Goal: Transaction & Acquisition: Download file/media

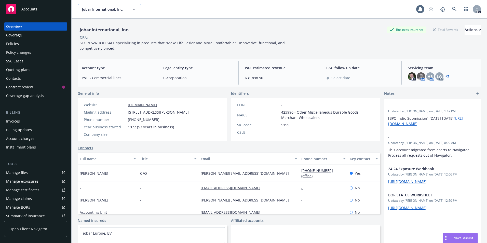
click at [133, 9] on icon "button" at bounding box center [134, 9] width 3 height 1
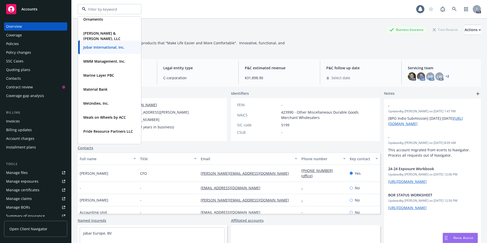
scroll to position [157, 0]
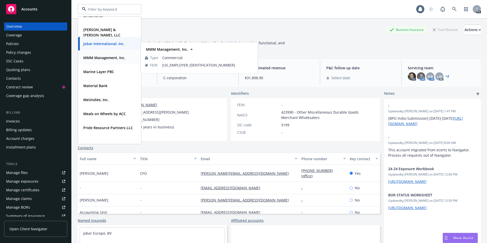
click at [99, 54] on div "MMM Management, Inc." at bounding box center [103, 57] width 45 height 7
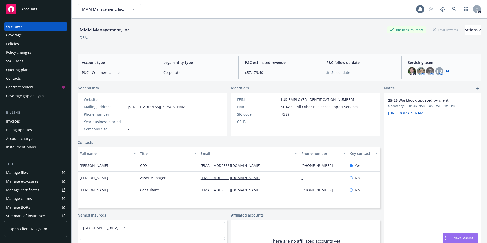
click at [22, 173] on div "Manage files" at bounding box center [17, 172] width 22 height 8
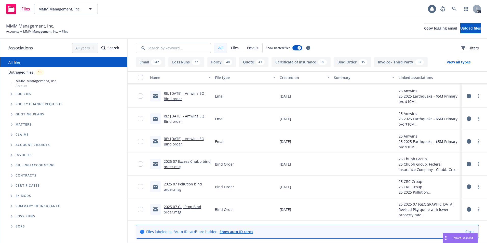
scroll to position [1628, 0]
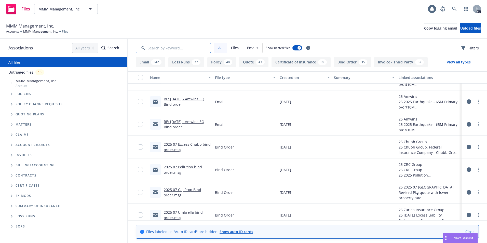
click at [176, 48] on input "Search by keyword..." at bounding box center [173, 48] width 75 height 10
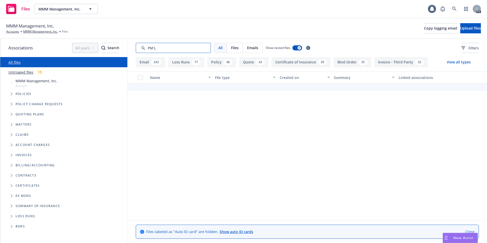
scroll to position [0, 0]
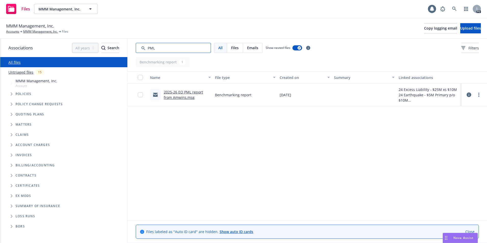
type input "PML"
click at [175, 95] on link "2025-26 EQ PML report from Amwins.msg" at bounding box center [183, 95] width 39 height 10
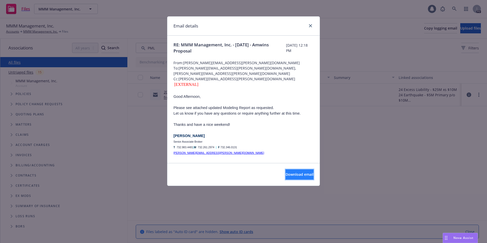
click at [285, 174] on span "Download email" at bounding box center [299, 174] width 28 height 5
click at [309, 26] on icon "close" at bounding box center [310, 25] width 3 height 3
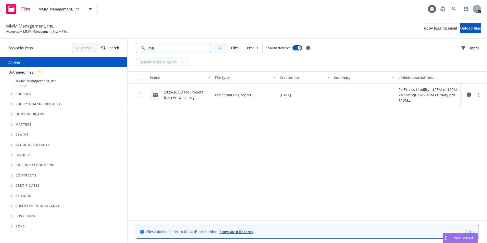
drag, startPoint x: 162, startPoint y: 50, endPoint x: 145, endPoint y: 49, distance: 17.6
click at [145, 49] on input "Search by keyword..." at bounding box center [173, 48] width 75 height 10
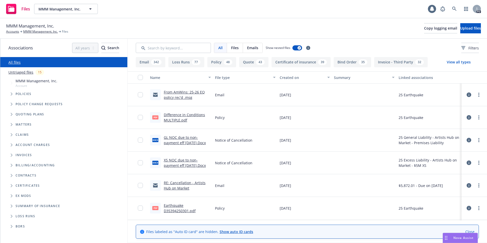
click at [233, 25] on div "MMM Management, Inc. Accounts MMM Management, Inc. Files Copy logging email Upl…" at bounding box center [243, 28] width 474 height 11
